Goal: Communication & Community: Answer question/provide support

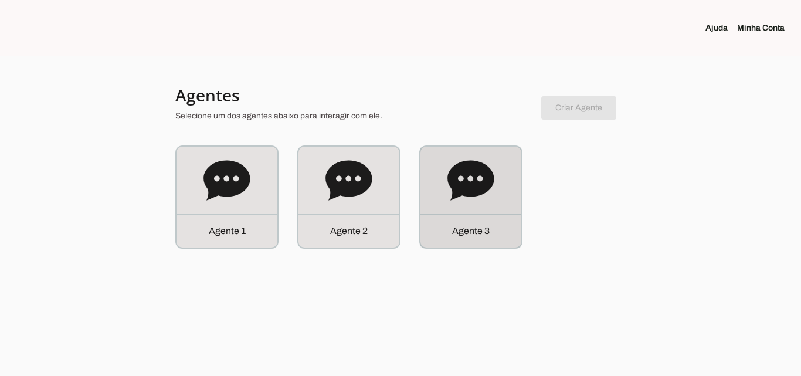
click at [436, 194] on div "Agente 3" at bounding box center [470, 197] width 101 height 101
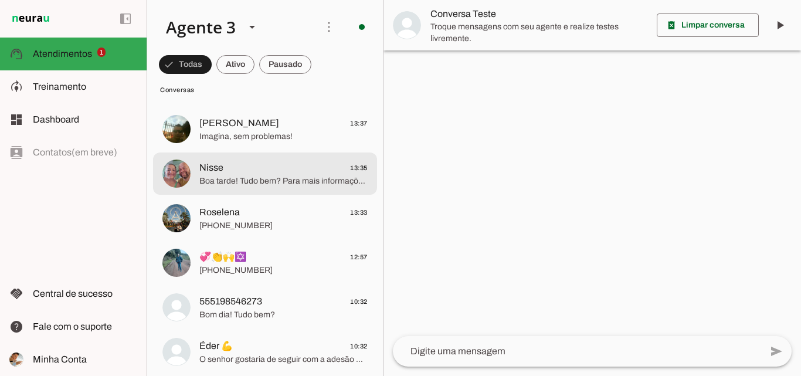
scroll to position [235, 0]
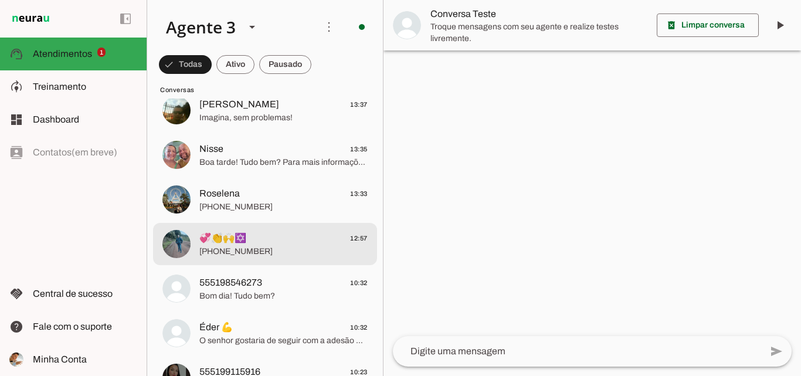
click at [310, 246] on span "[PHONE_NUMBER]" at bounding box center [283, 252] width 168 height 12
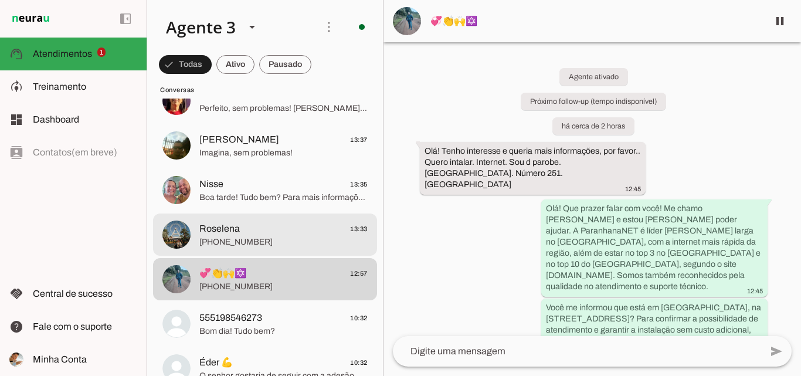
scroll to position [176, 0]
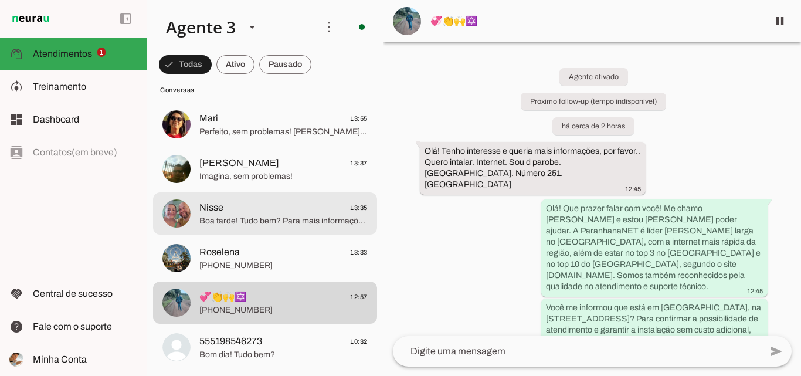
click at [298, 208] on span "Nisse 13:35" at bounding box center [283, 208] width 168 height 15
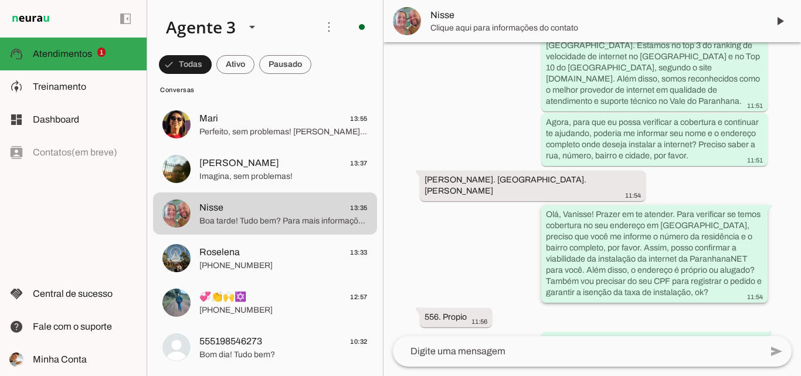
scroll to position [257, 0]
